Goal: Find specific page/section: Find specific page/section

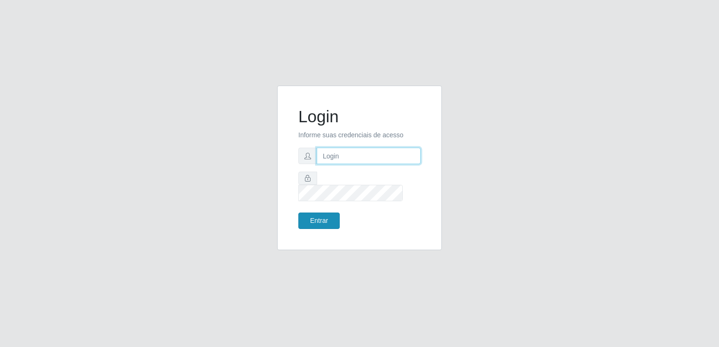
type input "[EMAIL_ADDRESS][DOMAIN_NAME]"
click at [322, 216] on button "Entrar" at bounding box center [318, 221] width 41 height 16
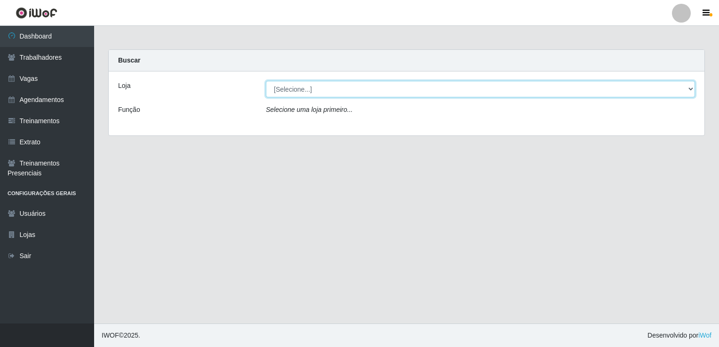
click at [330, 90] on select "[Selecione...] Super Popular" at bounding box center [480, 89] width 429 height 16
select select "537"
click at [266, 81] on select "[Selecione...] Super Popular" at bounding box center [480, 89] width 429 height 16
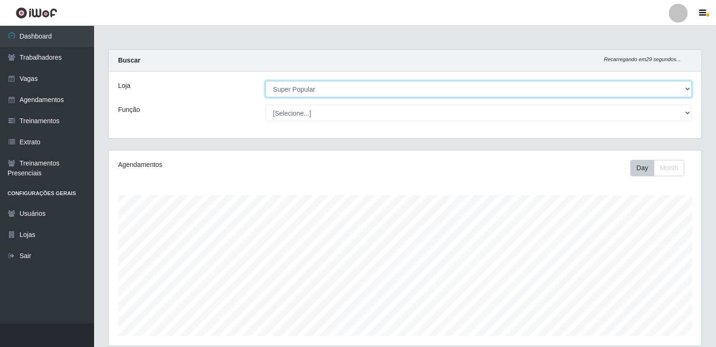
scroll to position [195, 593]
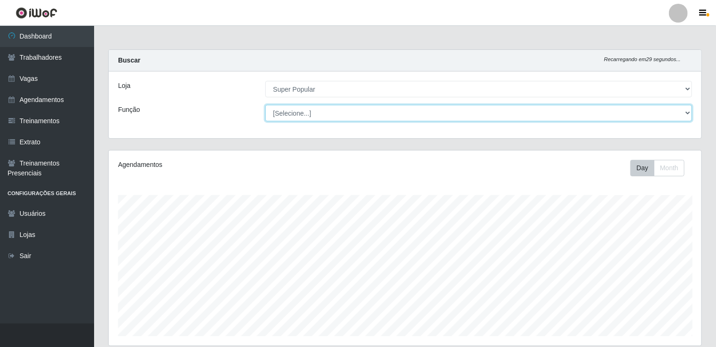
drag, startPoint x: 330, startPoint y: 98, endPoint x: 330, endPoint y: 113, distance: 15.1
click at [330, 113] on select "[Selecione...] Repositor Repositor + Repositor ++" at bounding box center [478, 113] width 427 height 16
select select "24"
click at [265, 105] on select "[Selecione...] Repositor Repositor + Repositor ++" at bounding box center [478, 113] width 427 height 16
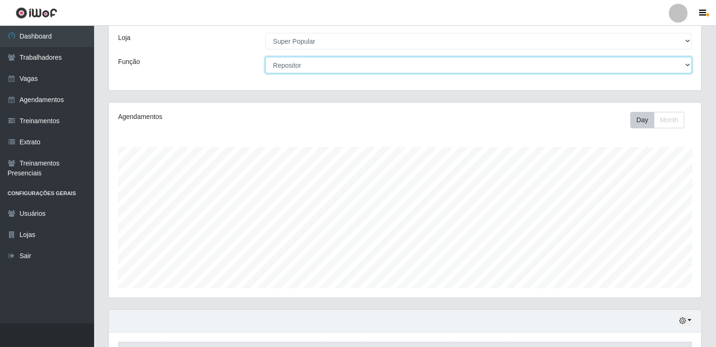
scroll to position [150, 0]
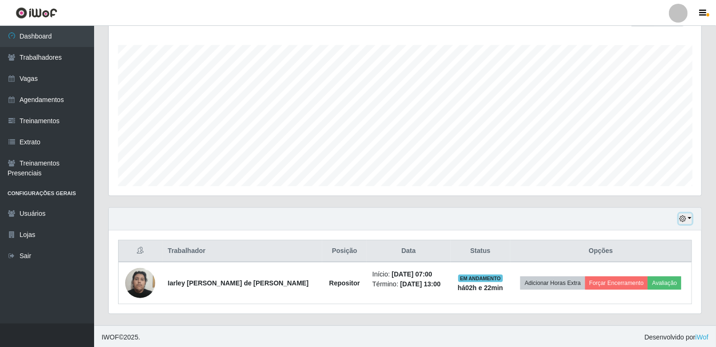
click at [690, 219] on button "button" at bounding box center [685, 219] width 13 height 11
click at [683, 190] on button "1 Semana" at bounding box center [654, 185] width 74 height 20
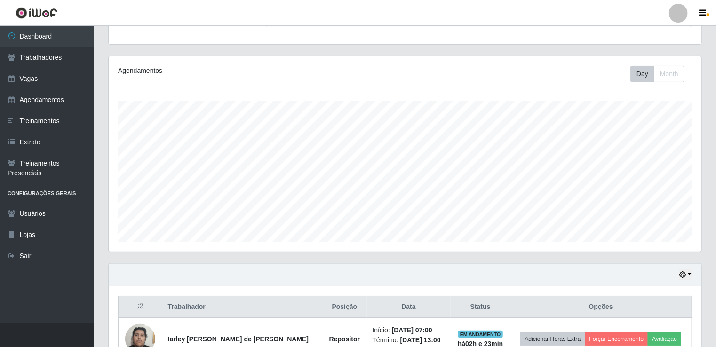
scroll to position [0, 0]
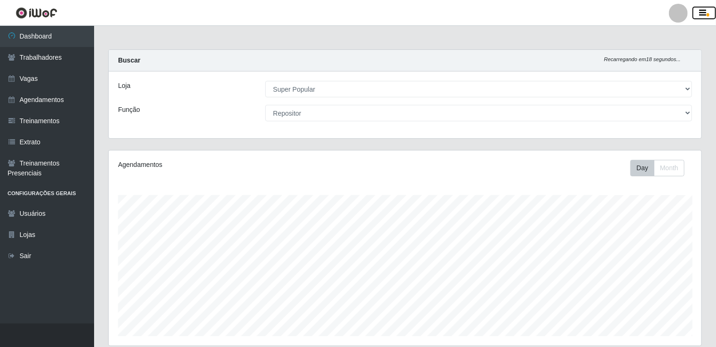
click at [703, 16] on icon "button" at bounding box center [703, 13] width 7 height 8
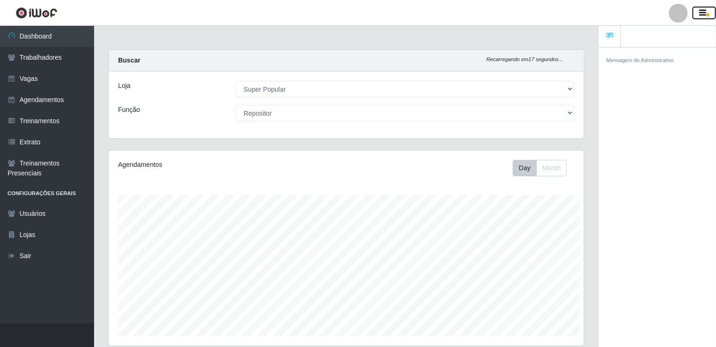
scroll to position [470394, 470113]
click at [707, 16] on span "button" at bounding box center [708, 14] width 3 height 3
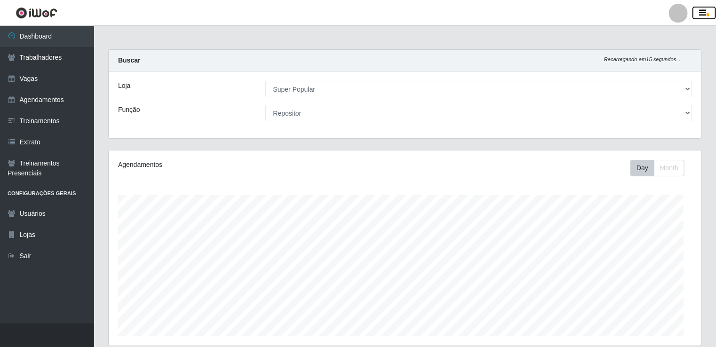
scroll to position [195, 593]
click at [67, 125] on link "Treinamentos" at bounding box center [47, 121] width 94 height 21
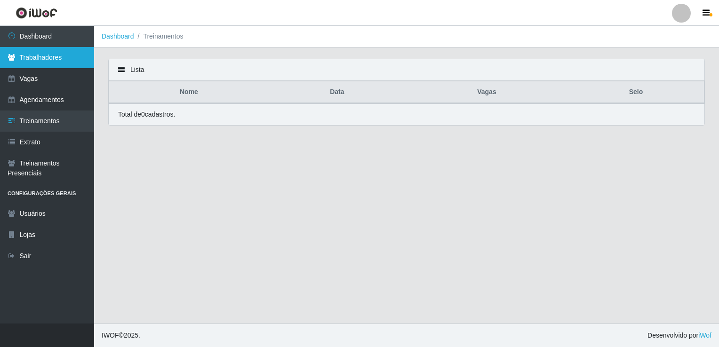
click at [73, 56] on link "Trabalhadores" at bounding box center [47, 57] width 94 height 21
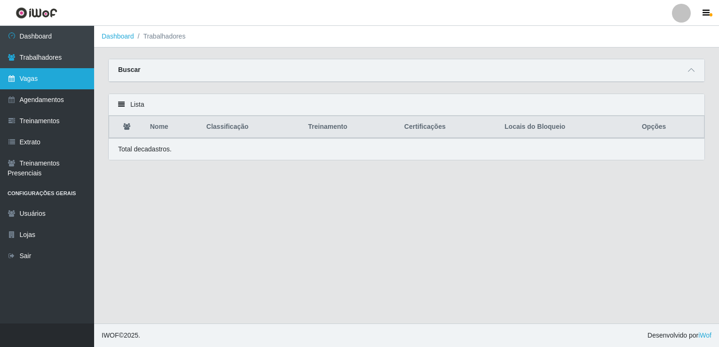
click at [59, 80] on link "Vagas" at bounding box center [47, 78] width 94 height 21
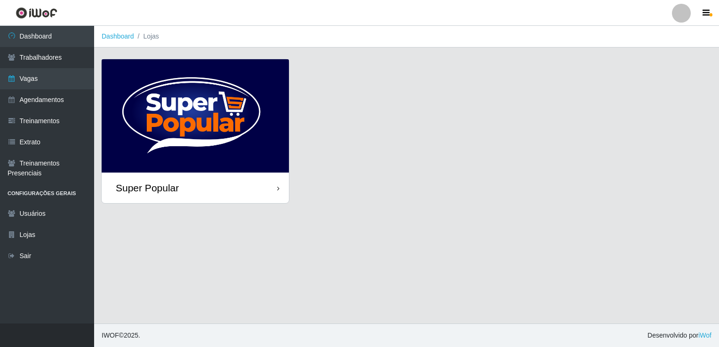
click at [186, 120] on img at bounding box center [195, 115] width 187 height 113
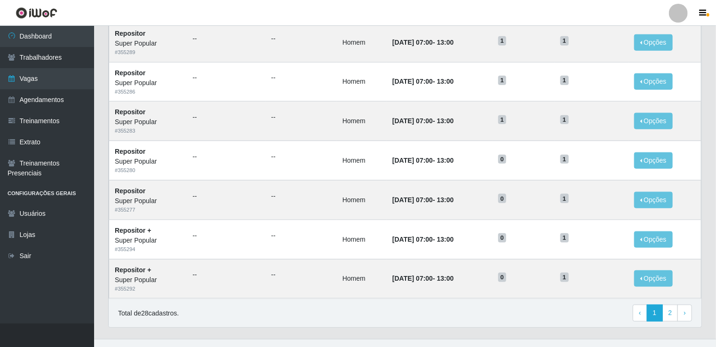
scroll to position [447, 0]
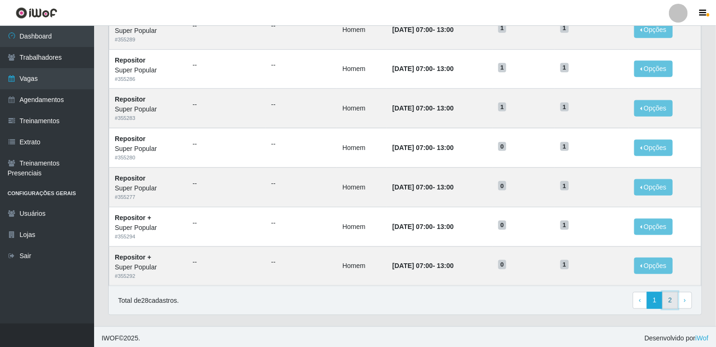
click at [677, 299] on link "2" at bounding box center [671, 300] width 16 height 17
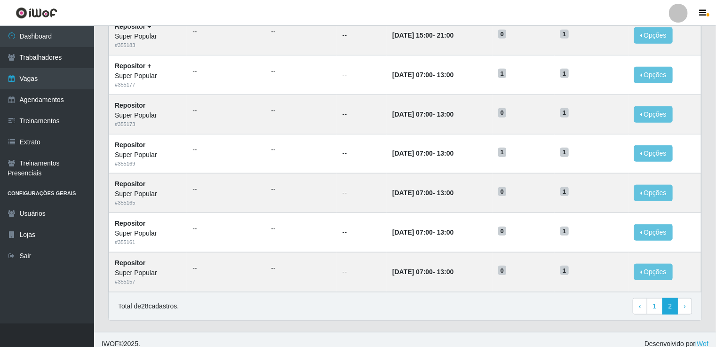
scroll to position [368, 0]
